Goal: Transaction & Acquisition: Download file/media

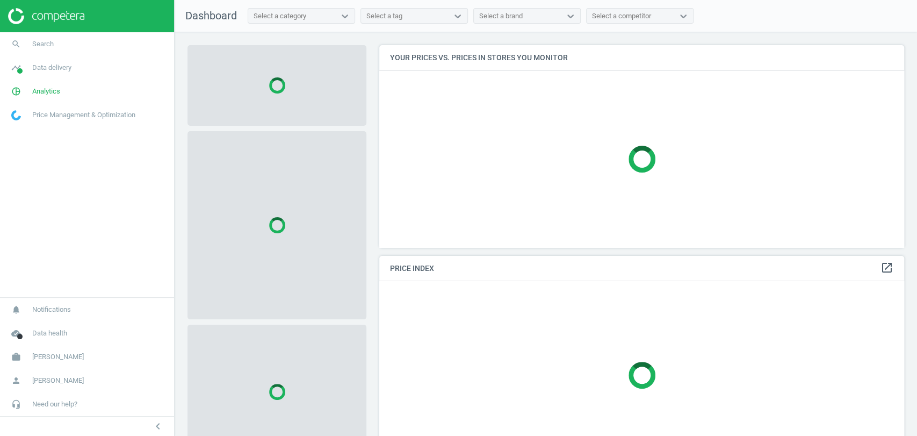
scroll to position [220, 534]
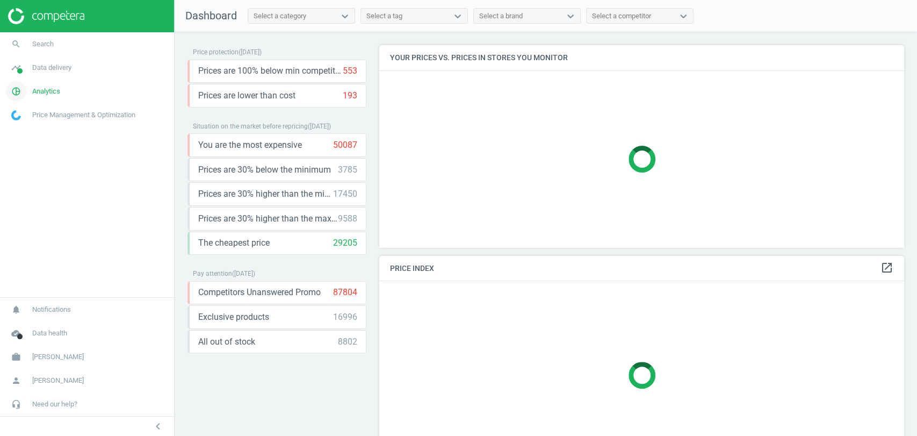
click at [62, 93] on link "pie_chart_outlined Analytics" at bounding box center [87, 91] width 174 height 24
click at [41, 130] on link "Products" at bounding box center [87, 130] width 174 height 16
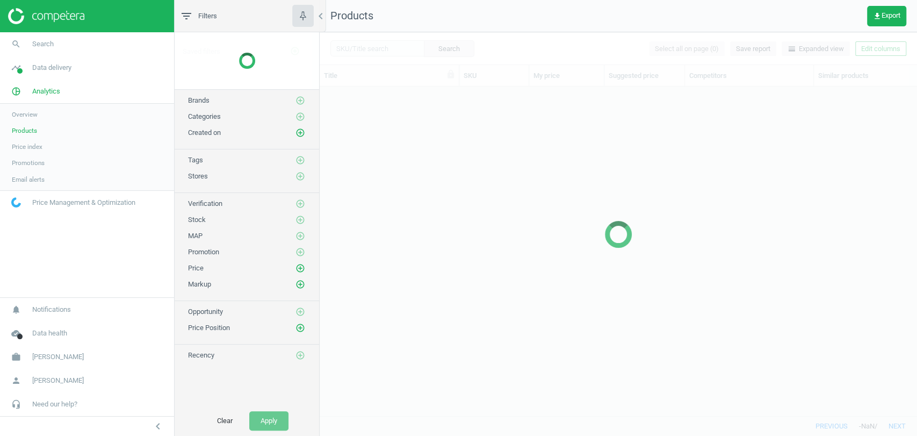
scroll to position [310, 588]
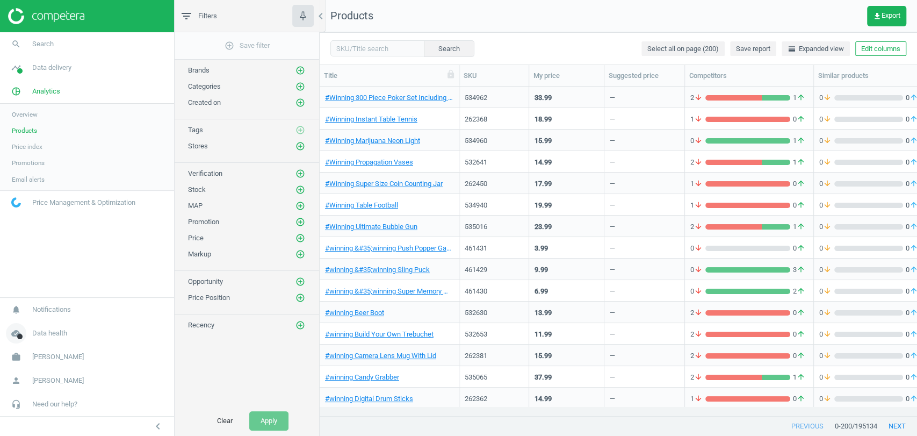
click at [55, 335] on span "Data health" at bounding box center [49, 333] width 35 height 10
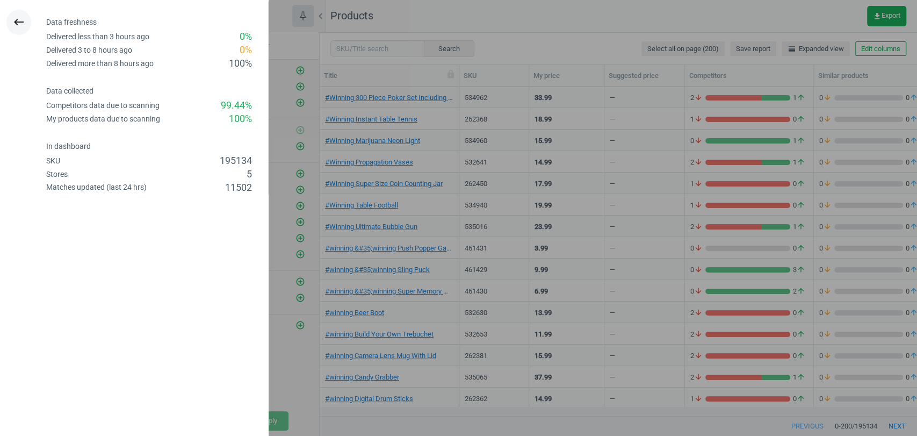
click at [19, 14] on button "keyboard_backspace" at bounding box center [18, 22] width 25 height 25
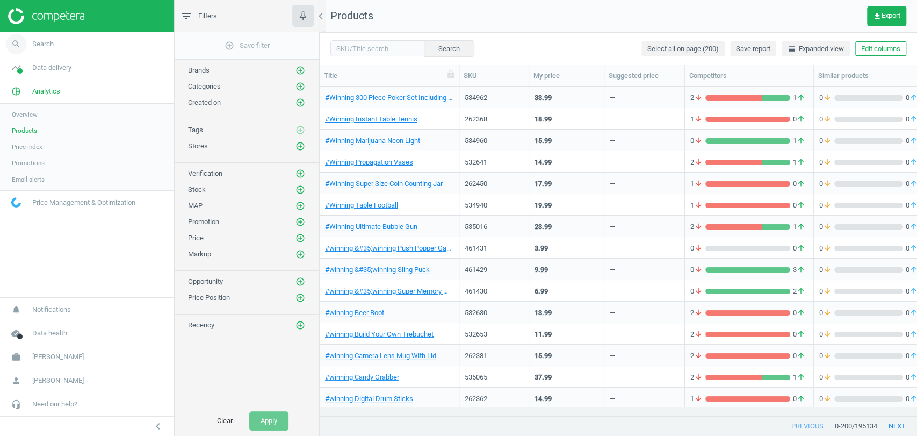
click at [62, 39] on link "search Search" at bounding box center [87, 44] width 174 height 24
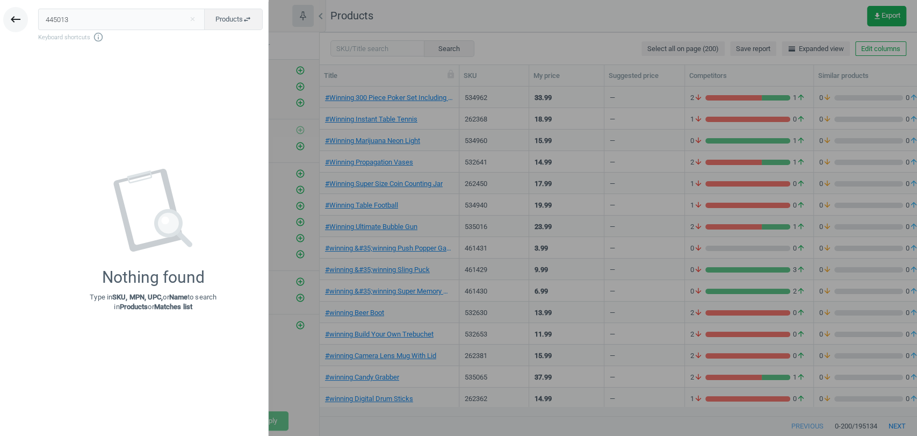
type input "445013"
click at [14, 23] on icon "keyboard_backspace" at bounding box center [15, 19] width 13 height 13
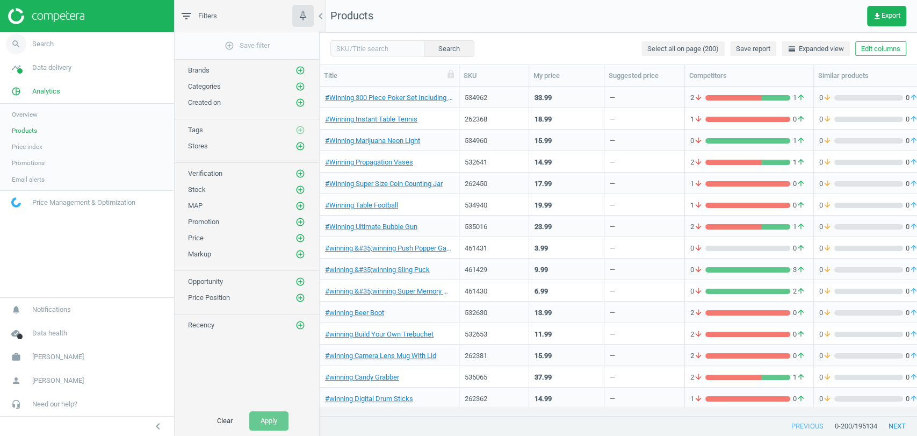
click at [52, 39] on span "Search" at bounding box center [42, 44] width 21 height 10
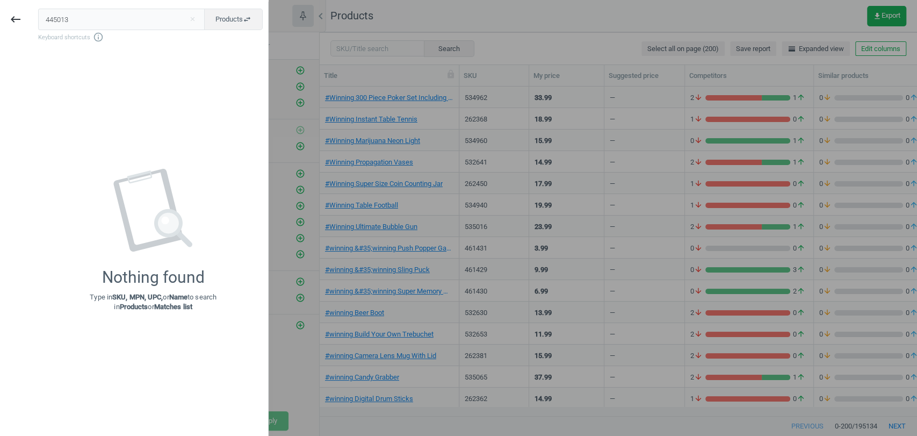
drag, startPoint x: 71, startPoint y: 23, endPoint x: 0, endPoint y: 25, distance: 70.9
click at [0, 25] on div "keyboard_backspace 445013 close Products swap_horiz Keyboard shortcuts info_out…" at bounding box center [134, 220] width 269 height 436
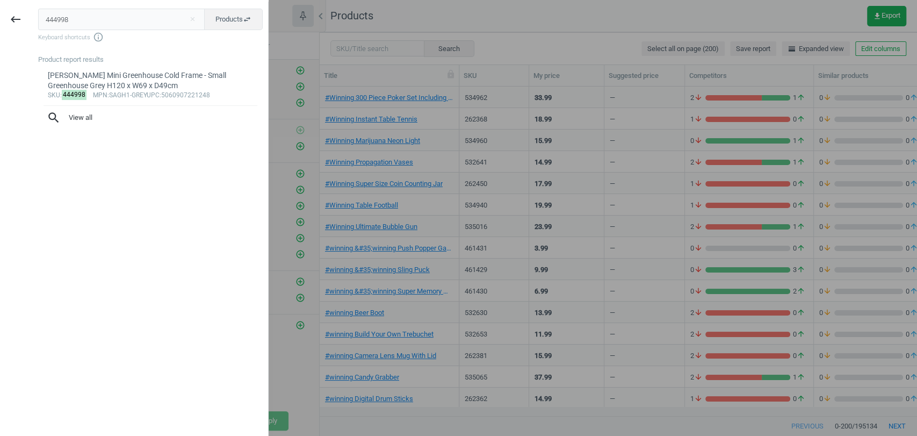
type input "444998"
click at [419, 23] on div at bounding box center [458, 218] width 917 height 436
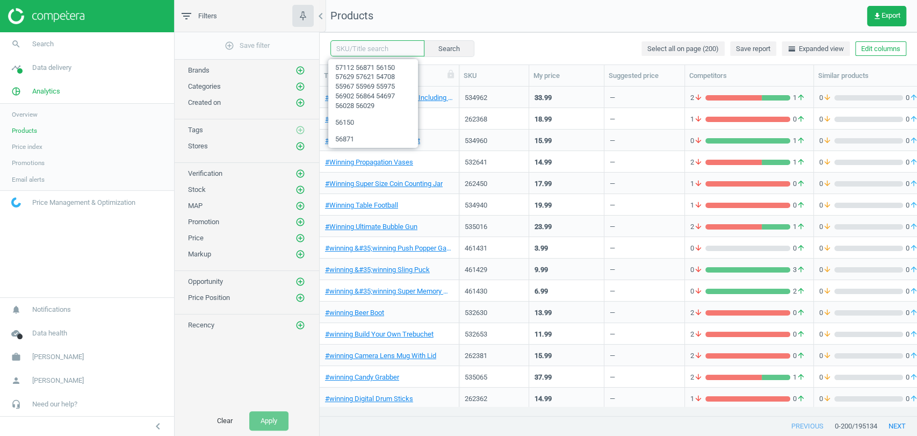
click at [355, 48] on input "text" at bounding box center [377, 48] width 94 height 16
paste input "444998"
type input "444998"
click at [433, 46] on button "Search" at bounding box center [448, 48] width 50 height 16
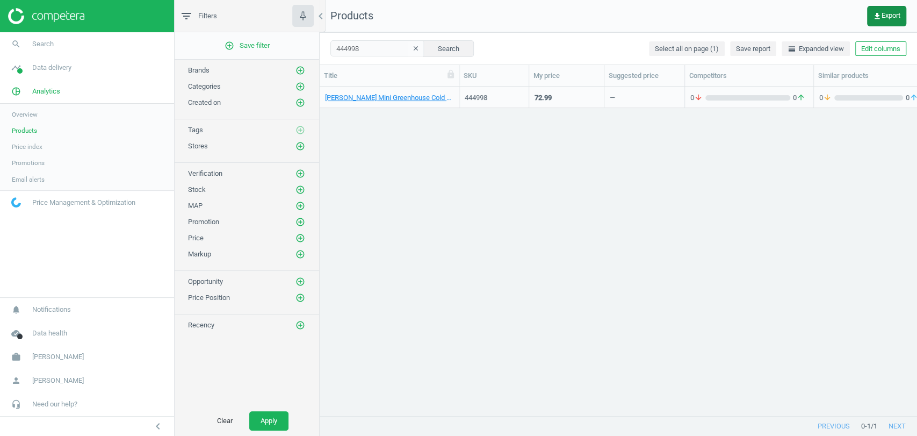
click at [880, 20] on button "get_app Export" at bounding box center [886, 16] width 39 height 20
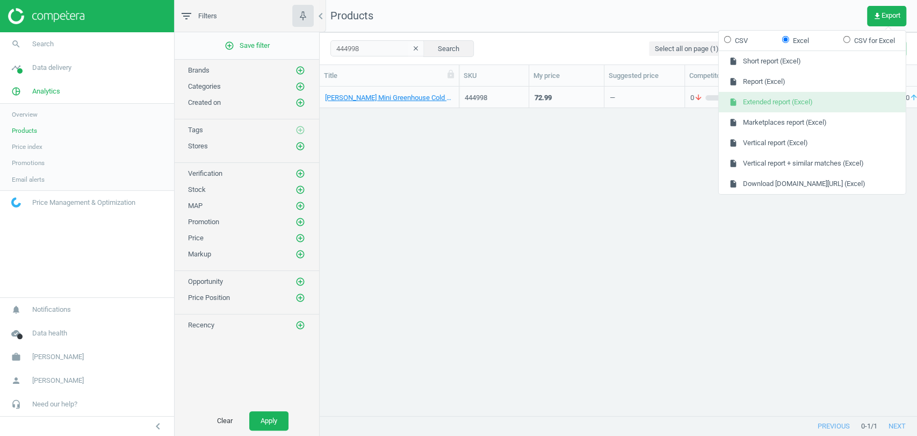
click at [803, 104] on button "insert_drive_file Extended report (Excel)" at bounding box center [812, 102] width 187 height 20
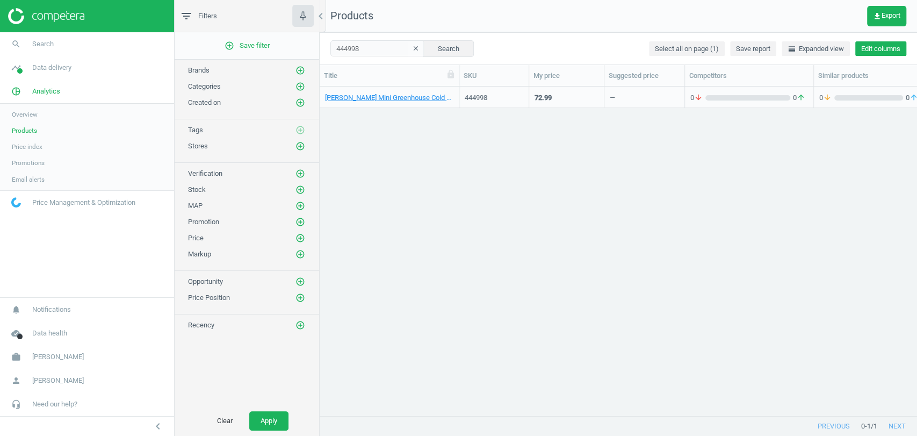
click at [881, 46] on button "Edit columns" at bounding box center [880, 48] width 51 height 15
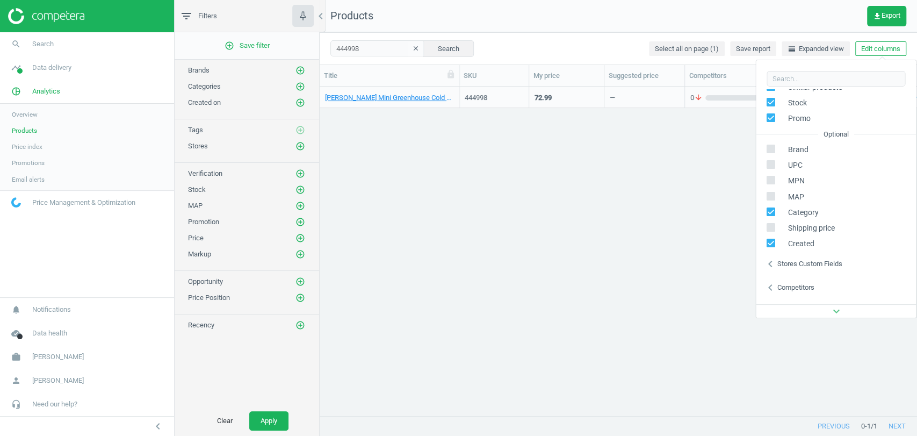
scroll to position [146, 0]
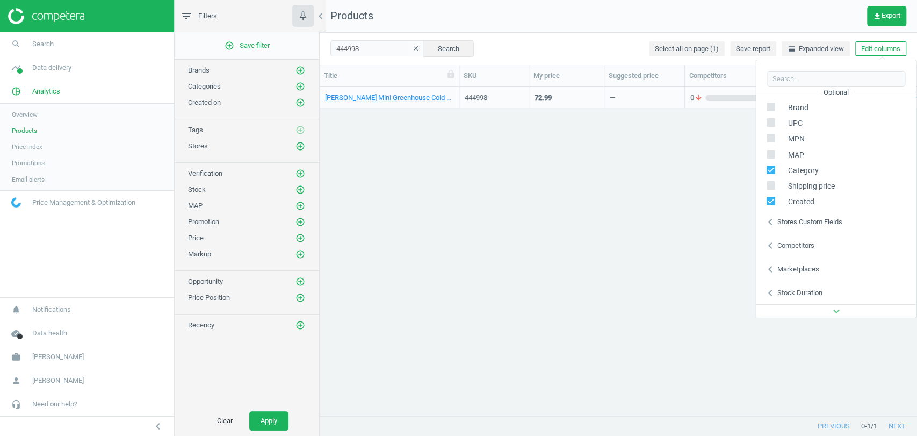
click at [795, 223] on div "Stores custom fields" at bounding box center [809, 222] width 65 height 10
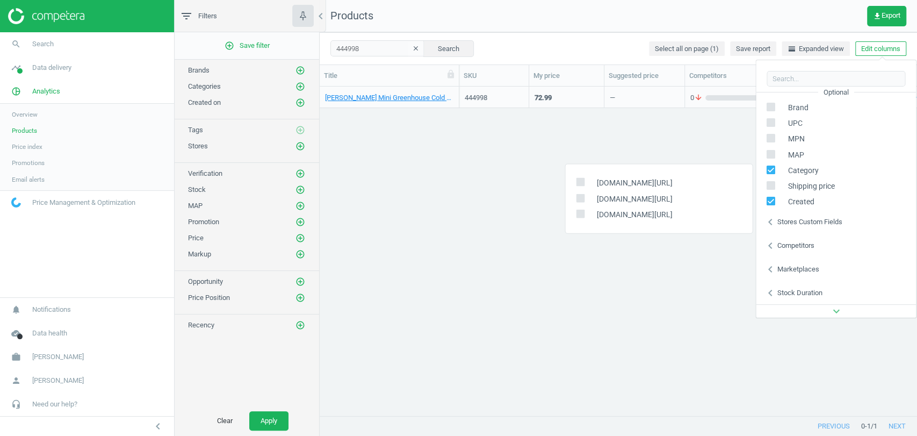
click at [797, 244] on div "Competitors" at bounding box center [795, 246] width 37 height 10
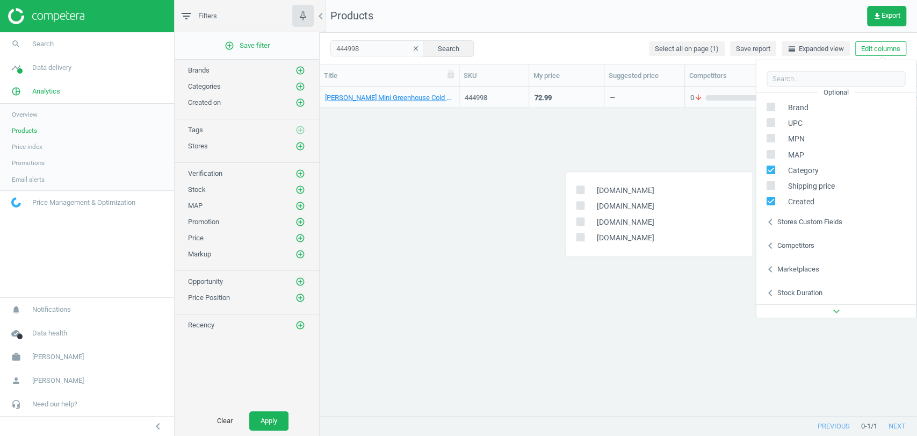
click at [804, 264] on div "Marketplaces" at bounding box center [798, 269] width 42 height 10
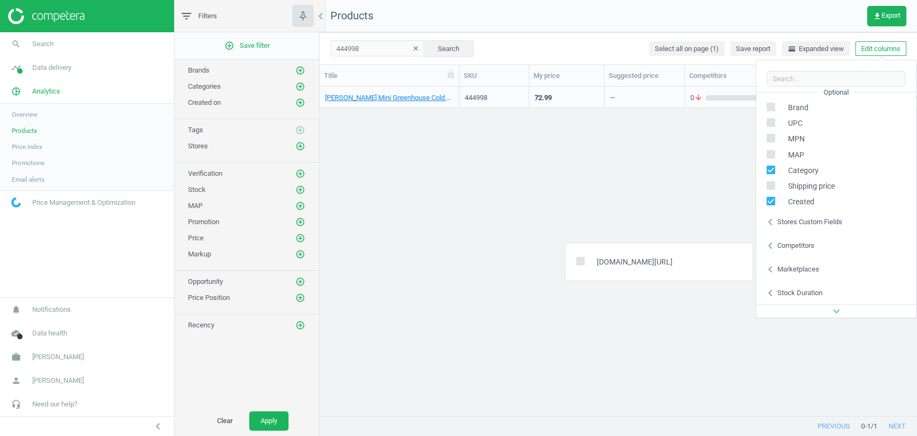
click at [810, 290] on div "Stock duration" at bounding box center [799, 293] width 45 height 10
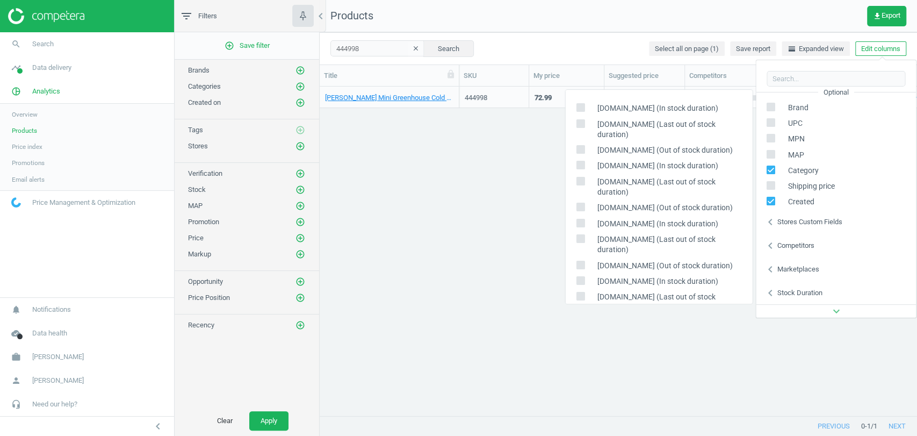
click at [436, 357] on div "[PERSON_NAME] Mini Greenhouse Cold Frame - Small Greenhouse Grey H120 x W69 x D…" at bounding box center [618, 246] width 597 height 320
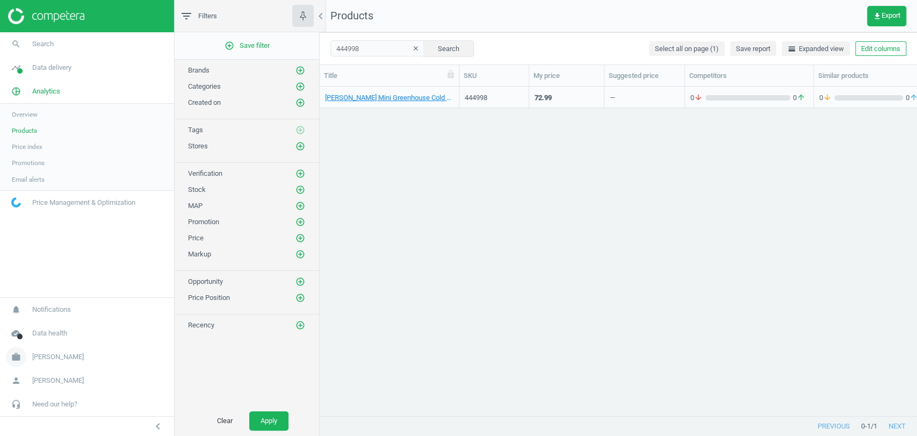
click at [64, 359] on span "[PERSON_NAME]" at bounding box center [58, 357] width 52 height 10
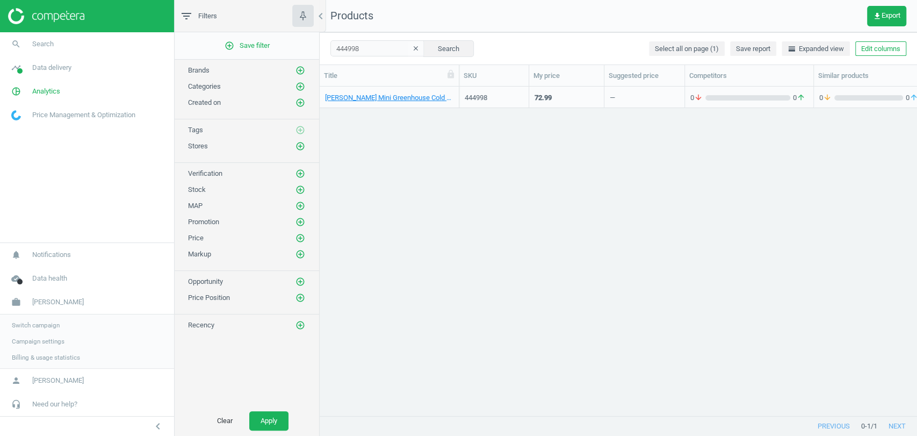
click at [35, 345] on link "Campaign settings" at bounding box center [87, 341] width 174 height 16
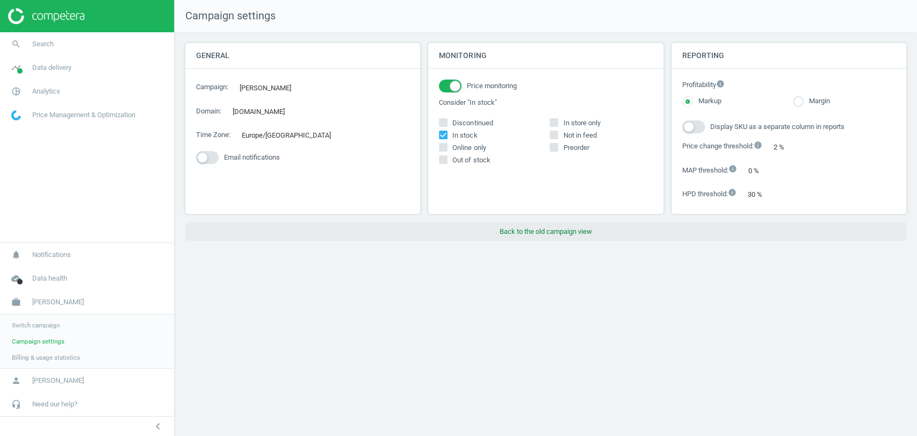
click at [554, 234] on button "Back to the old campaign view" at bounding box center [545, 231] width 721 height 19
